Goal: Complete application form: Complete application form

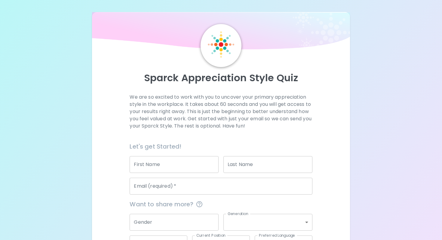
click at [151, 165] on input "First Name" at bounding box center [173, 164] width 89 height 17
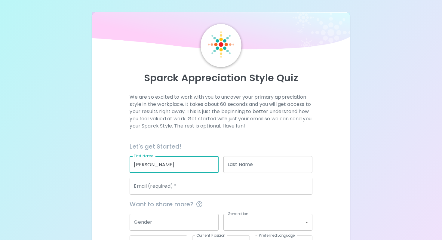
type input "[PERSON_NAME]"
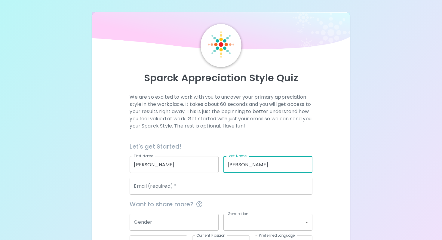
type input "[PERSON_NAME]"
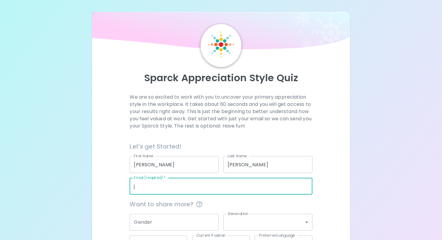
type input "[EMAIL_ADDRESS][PERSON_NAME][DOMAIN_NAME]"
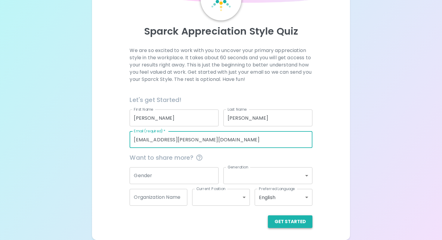
click at [294, 222] on button "Get Started" at bounding box center [290, 221] width 44 height 13
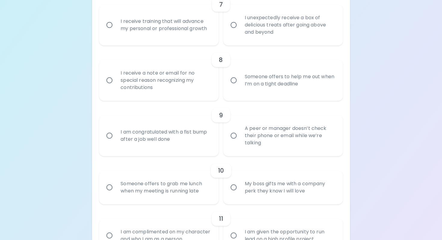
scroll to position [492, 0]
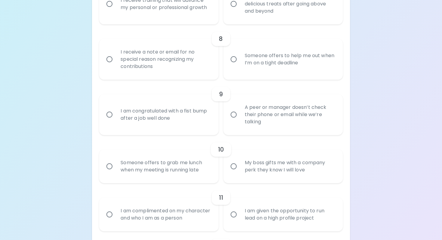
click at [149, 70] on div "I receive a note or email for no special reason recognizing my contributions" at bounding box center [165, 59] width 99 height 36
click at [116, 65] on input "I receive a note or email for no special reason recognizing my contributions" at bounding box center [109, 59] width 13 height 13
radio input "true"
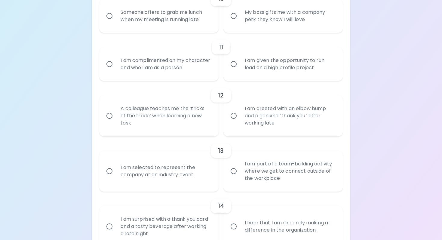
scroll to position [741, 0]
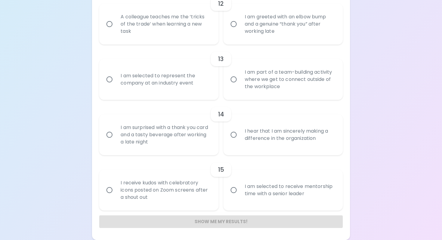
click at [221, 224] on div "Show me my results!" at bounding box center [220, 221] width 243 height 13
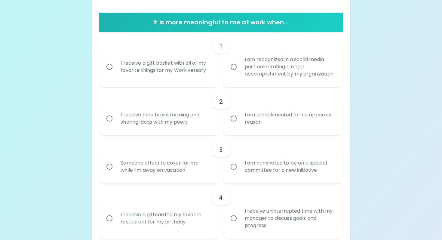
scroll to position [112, 0]
click at [259, 83] on div "I am recognized in a social media post celebrating a major accomplishment by my…" at bounding box center [289, 66] width 99 height 36
click at [240, 73] on input "I am recognized in a social media post celebrating a major accomplishment by my…" at bounding box center [233, 66] width 13 height 13
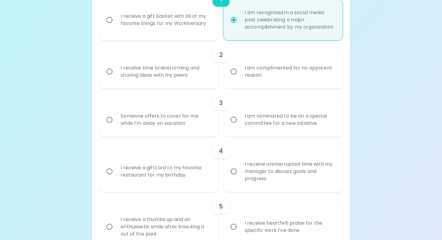
scroll to position [160, 0]
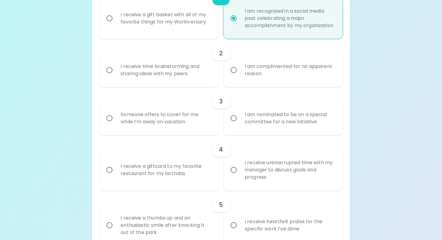
radio input "true"
click at [240, 75] on div "I am complimented for no apparent reason" at bounding box center [289, 70] width 99 height 29
click at [240, 75] on input "I am complimented for no apparent reason" at bounding box center [233, 70] width 13 height 13
radio input "false"
radio input "true"
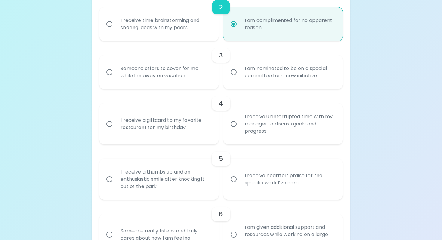
scroll to position [208, 0]
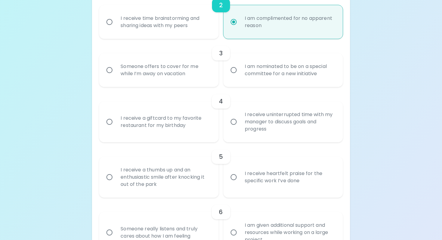
radio input "true"
click at [241, 84] on div "I am nominated to be on a special committee for a new initiative" at bounding box center [289, 70] width 99 height 29
click at [240, 76] on input "I am nominated to be on a special committee for a new initiative" at bounding box center [233, 70] width 13 height 13
radio input "false"
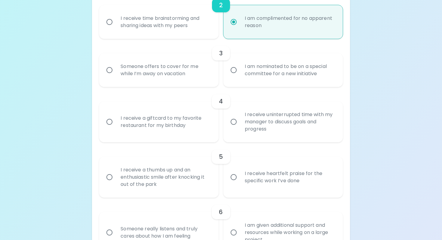
radio input "true"
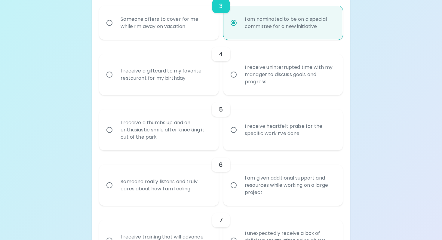
scroll to position [257, 0]
radio input "true"
click at [169, 88] on div "I receive a giftcard to my favorite restaurant for my birthday" at bounding box center [165, 73] width 99 height 29
click at [116, 80] on input "I receive a giftcard to my favorite restaurant for my birthday" at bounding box center [109, 73] width 13 height 13
radio input "false"
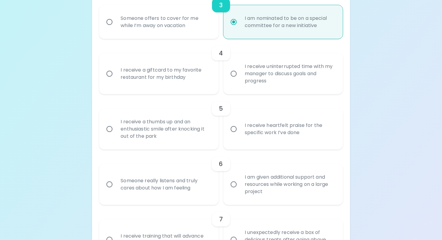
radio input "false"
radio input "true"
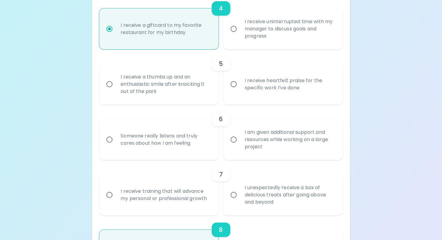
scroll to position [305, 0]
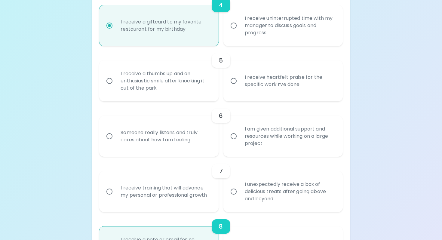
radio input "true"
click at [240, 78] on div "I receive heartfelt praise for the specific work I’ve done" at bounding box center [289, 80] width 99 height 29
click at [240, 78] on input "I receive heartfelt praise for the specific work I’ve done" at bounding box center [233, 81] width 13 height 13
radio input "false"
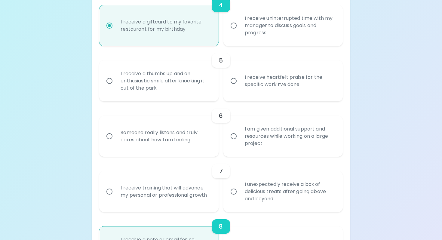
radio input "false"
radio input "true"
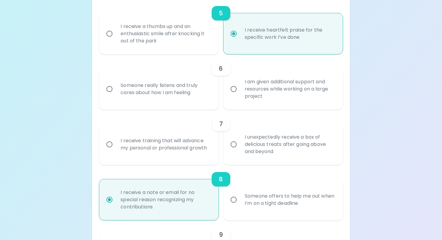
scroll to position [353, 0]
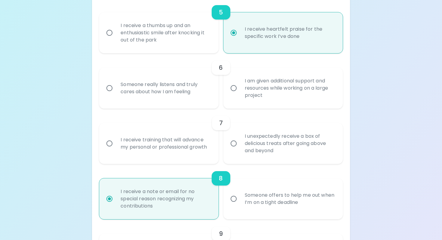
radio input "true"
click at [260, 98] on div "I am given additional support and resources while working on a large project" at bounding box center [289, 88] width 99 height 36
click at [240, 94] on input "I am given additional support and resources while working on a large project" at bounding box center [233, 88] width 13 height 13
radio input "false"
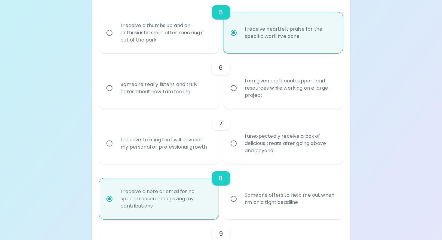
radio input "false"
radio input "true"
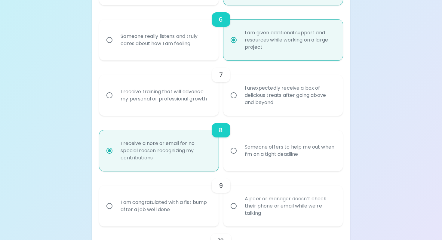
scroll to position [412, 0]
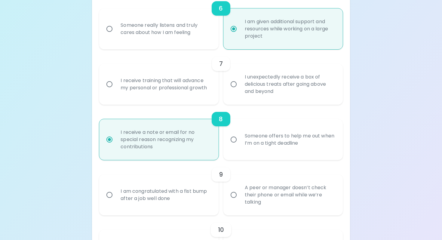
radio input "true"
click at [239, 90] on input "I unexpectedly receive a box of delicious treats after going above and beyond" at bounding box center [233, 84] width 13 height 13
radio input "false"
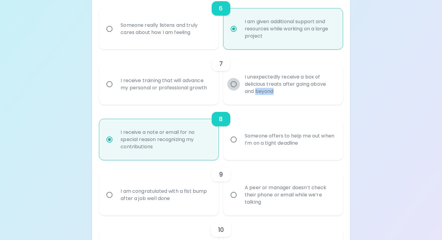
radio input "false"
radio input "true"
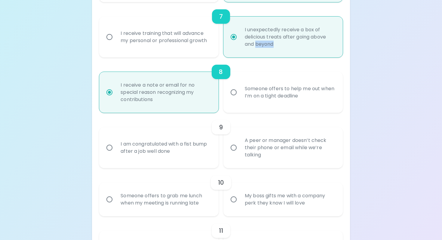
scroll to position [460, 0]
radio input "true"
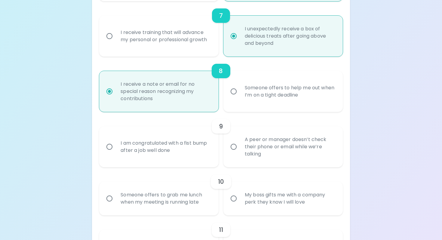
click at [163, 160] on div "I am congratulated with a fist bump after a job well done" at bounding box center [165, 146] width 99 height 29
click at [116, 153] on input "I am congratulated with a fist bump after a job well done" at bounding box center [109, 146] width 13 height 13
radio input "false"
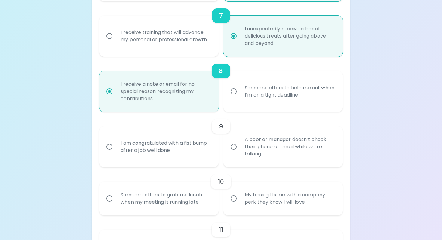
radio input "false"
radio input "true"
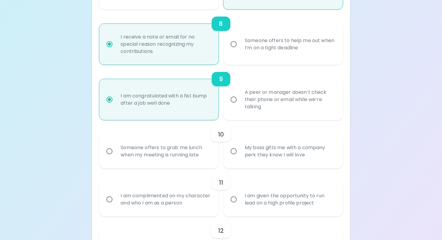
scroll to position [508, 0]
radio input "true"
click at [254, 156] on div "My boss gifts me with a company perk they know I will love" at bounding box center [289, 150] width 99 height 29
click at [240, 156] on input "My boss gifts me with a company perk they know I will love" at bounding box center [233, 150] width 13 height 13
radio input "false"
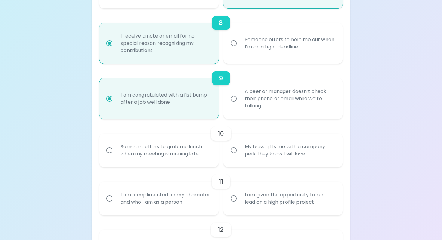
radio input "false"
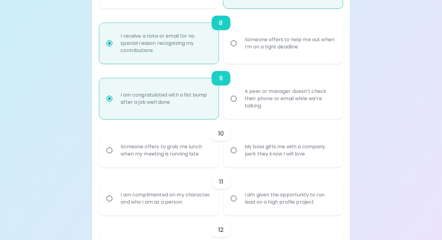
radio input "false"
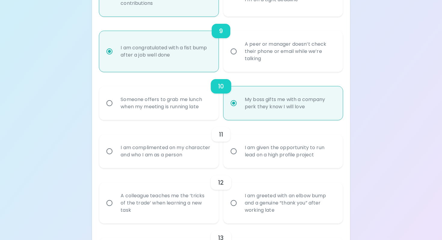
scroll to position [556, 0]
radio input "true"
click at [125, 103] on div "Someone offers to grab me lunch when my meeting is running late" at bounding box center [165, 102] width 99 height 29
click at [116, 103] on input "Someone offers to grab me lunch when my meeting is running late" at bounding box center [109, 102] width 13 height 13
radio input "false"
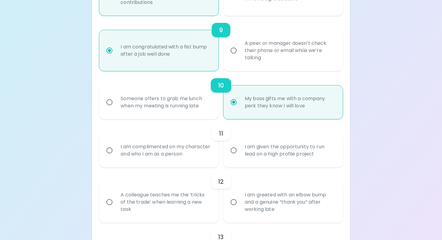
radio input "false"
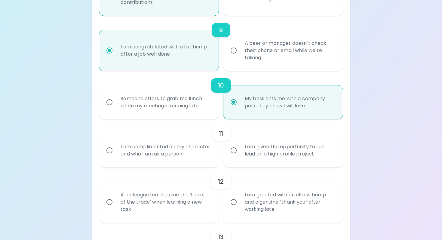
radio input "false"
radio input "true"
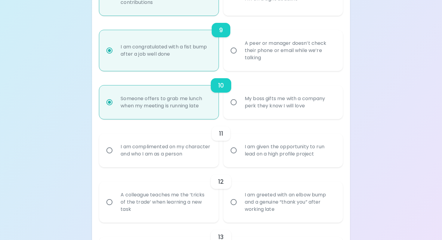
radio input "true"
click at [183, 151] on div "I am complimented on my character and who I am as a person" at bounding box center [165, 150] width 99 height 29
click at [116, 151] on input "I am complimented on my character and who I am as a person" at bounding box center [109, 150] width 13 height 13
radio input "false"
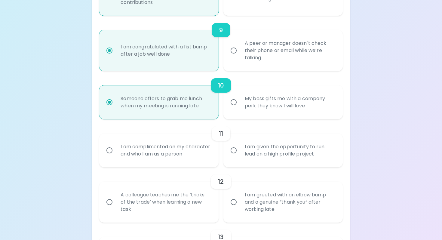
radio input "false"
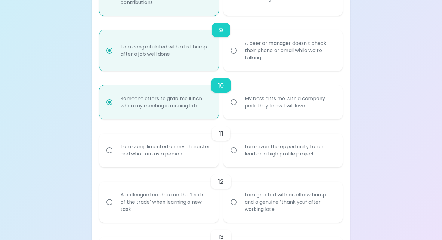
radio input "false"
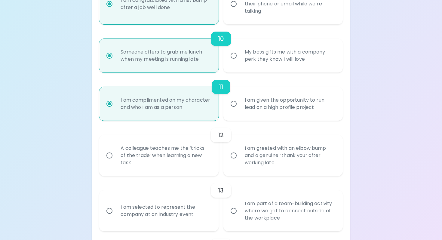
scroll to position [604, 0]
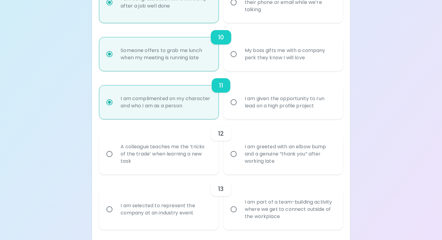
radio input "true"
click at [183, 151] on div "A colleague teaches me the ‘tricks of the trade’ when learning a new task" at bounding box center [165, 154] width 99 height 36
click at [116, 151] on input "A colleague teaches me the ‘tricks of the trade’ when learning a new task" at bounding box center [109, 154] width 13 height 13
radio input "false"
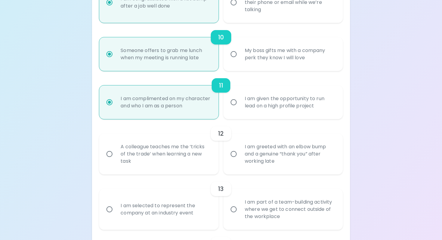
radio input "false"
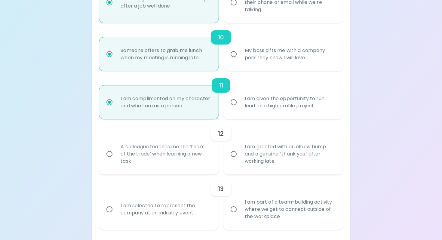
radio input "false"
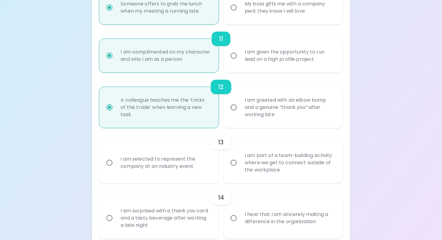
scroll to position [652, 0]
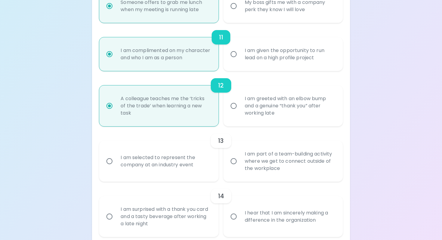
radio input "true"
click at [271, 178] on div "I am part of a team-building activity where we get to connect outside of the wo…" at bounding box center [289, 161] width 99 height 36
click at [240, 167] on input "I am part of a team-building activity where we get to connect outside of the wo…" at bounding box center [233, 161] width 13 height 13
radio input "false"
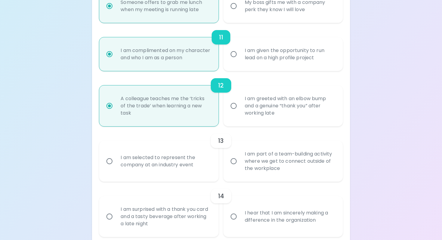
radio input "false"
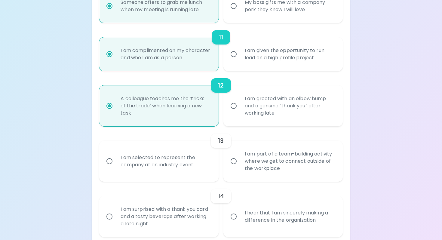
radio input "false"
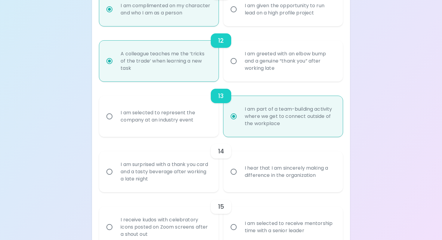
scroll to position [700, 0]
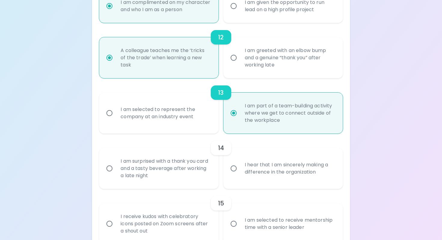
radio input "true"
click at [190, 127] on div "I am selected to represent the company at an industry event" at bounding box center [165, 113] width 99 height 29
click at [116, 119] on input "I am selected to represent the company at an industry event" at bounding box center [109, 113] width 13 height 13
radio input "false"
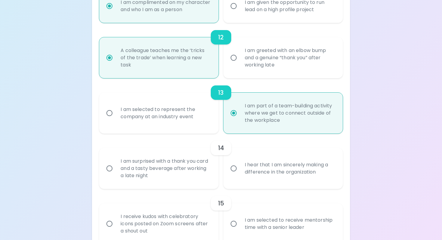
radio input "false"
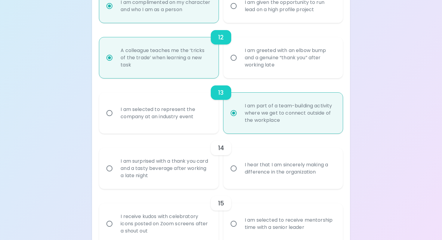
radio input "false"
radio input "true"
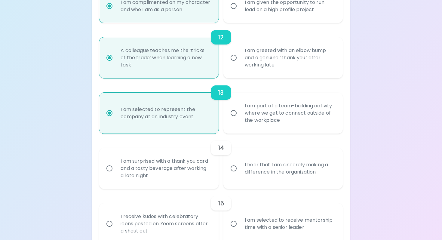
radio input "true"
click at [271, 131] on div "I am part of a team-building activity where we get to connect outside of the wo…" at bounding box center [289, 113] width 99 height 36
click at [240, 119] on input "I am part of a team-building activity where we get to connect outside of the wo…" at bounding box center [233, 113] width 13 height 13
radio input "false"
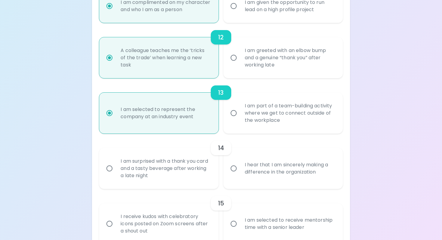
radio input "false"
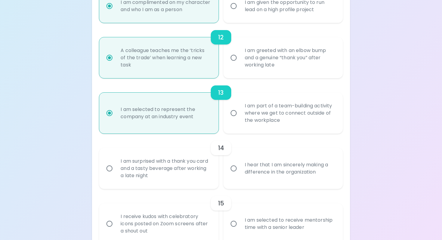
radio input "false"
radio input "true"
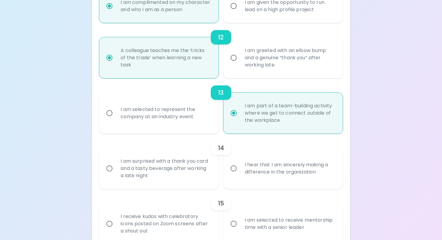
scroll to position [741, 0]
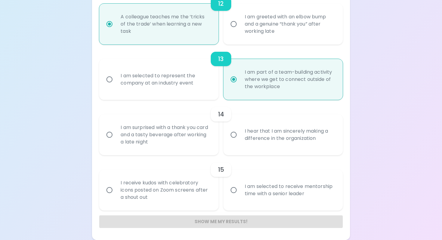
radio input "true"
click at [193, 140] on div "I am surprised with a thank you card and a tasty beverage after working a late …" at bounding box center [165, 135] width 99 height 36
click at [116, 140] on input "I am surprised with a thank you card and a tasty beverage after working a late …" at bounding box center [109, 134] width 13 height 13
radio input "false"
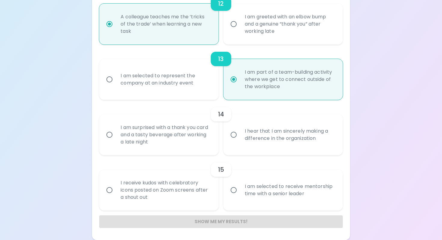
radio input "false"
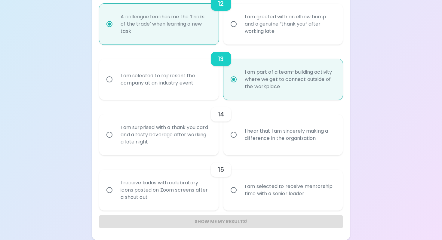
radio input "false"
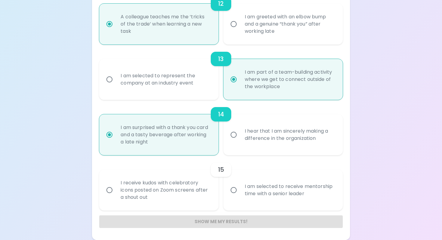
radio input "true"
click at [262, 191] on div "I am selected to receive mentorship time with a senior leader" at bounding box center [289, 189] width 99 height 29
click at [240, 191] on input "I am selected to receive mentorship time with a senior leader" at bounding box center [233, 190] width 13 height 13
radio input "false"
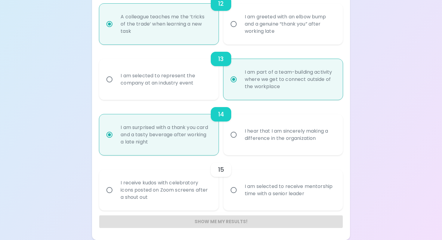
radio input "false"
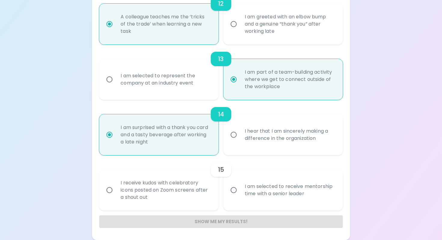
radio input "false"
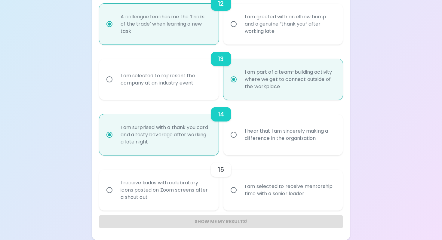
radio input "false"
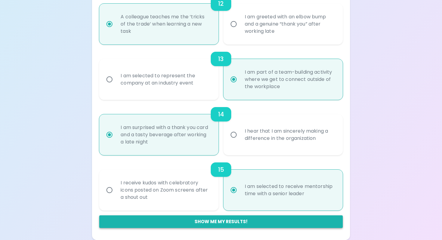
radio input "true"
click at [229, 220] on button "Show me my results!" at bounding box center [220, 221] width 243 height 13
radio input "false"
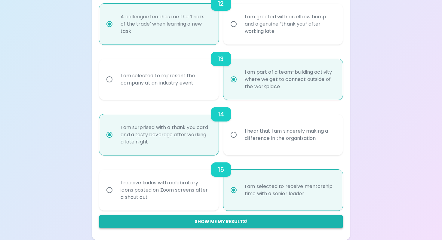
radio input "false"
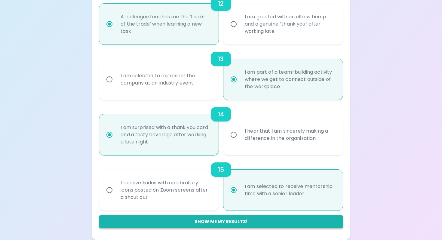
radio input "false"
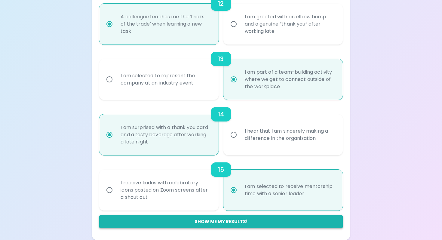
radio input "false"
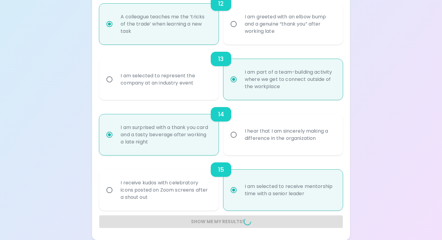
radio input "false"
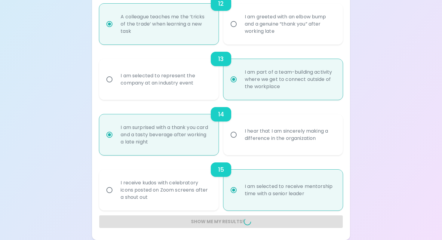
radio input "false"
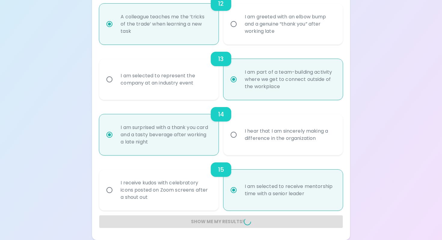
radio input "false"
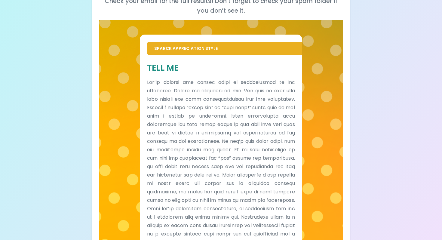
scroll to position [139, 0]
